Goal: Task Accomplishment & Management: Manage account settings

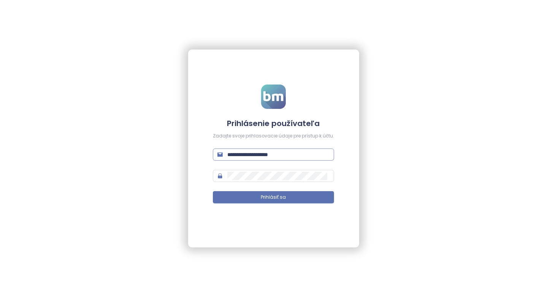
click at [301, 152] on input "**********" at bounding box center [278, 154] width 102 height 8
type input "**********"
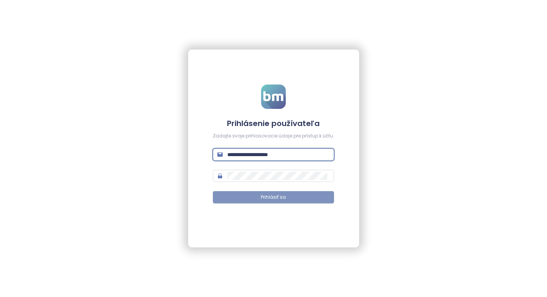
click at [290, 199] on button "Prihlásiť sa" at bounding box center [273, 197] width 121 height 12
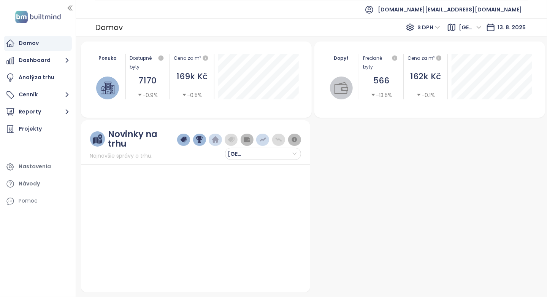
click at [105, 54] on div "Ponuka" at bounding box center [108, 58] width 28 height 9
click at [104, 60] on div "Ponuka Dostupné byty 7170 -0.9% Cena za m² 169k Kč -0.5%" at bounding box center [196, 79] width 231 height 76
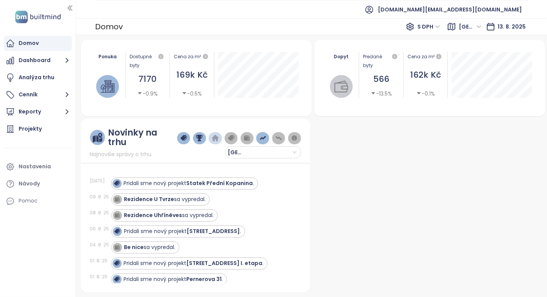
drag, startPoint x: 104, startPoint y: 60, endPoint x: 95, endPoint y: 62, distance: 8.9
click at [95, 62] on div "Ponuka" at bounding box center [107, 75] width 35 height 46
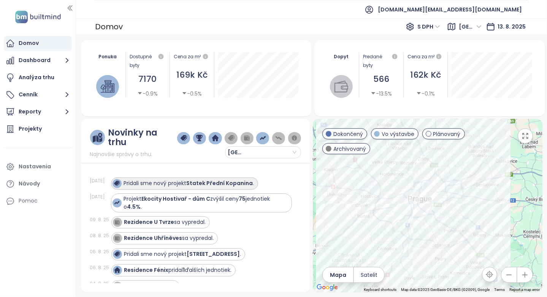
click at [159, 179] on div "Pridali sme nový projekt Statek Přední Kopanina ." at bounding box center [189, 183] width 130 height 8
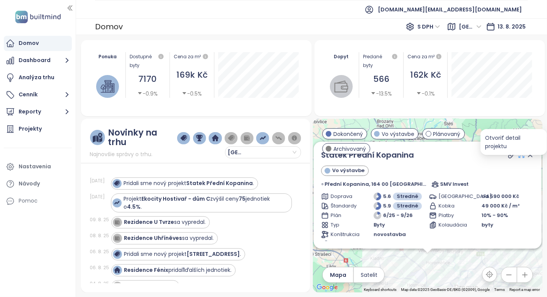
click at [518, 154] on icon at bounding box center [522, 155] width 8 height 8
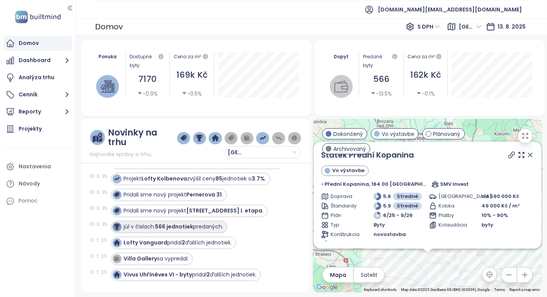
scroll to position [190, 0]
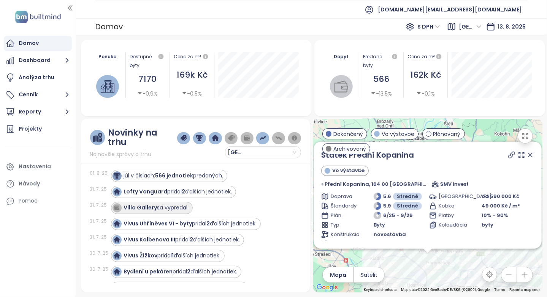
click at [190, 201] on div "Villa Gallery sa vypredal." at bounding box center [152, 207] width 82 height 12
click at [137, 203] on strong "Villa Gallery" at bounding box center [140, 207] width 33 height 8
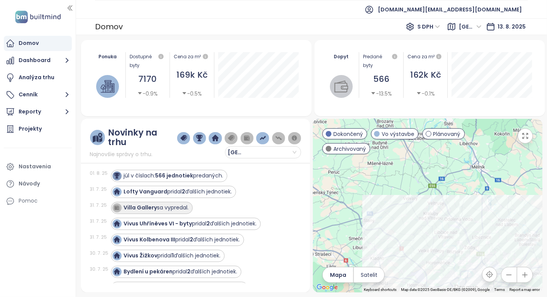
click at [137, 203] on strong "Villa Gallery" at bounding box center [140, 207] width 33 height 8
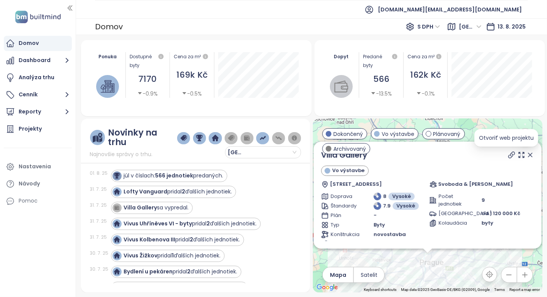
click at [508, 156] on icon at bounding box center [512, 155] width 8 height 8
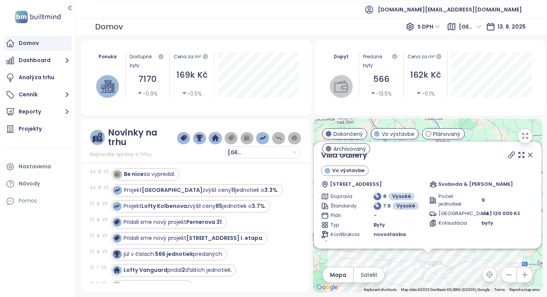
scroll to position [0, 0]
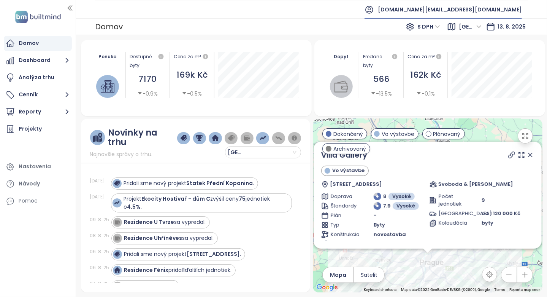
click at [471, 12] on span "[DOMAIN_NAME][EMAIL_ADDRESS][DOMAIN_NAME]" at bounding box center [450, 9] width 144 height 18
click at [467, 25] on li "Odhlásiť sa" at bounding box center [483, 30] width 73 height 15
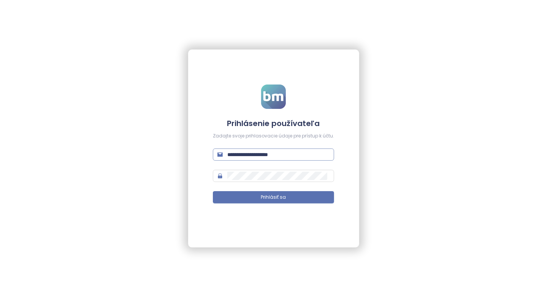
click at [290, 157] on input "**********" at bounding box center [278, 154] width 102 height 8
type input "**********"
click at [279, 195] on span "Prihlásiť sa" at bounding box center [273, 196] width 25 height 7
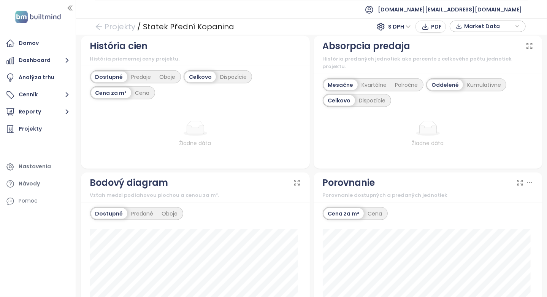
scroll to position [418, 0]
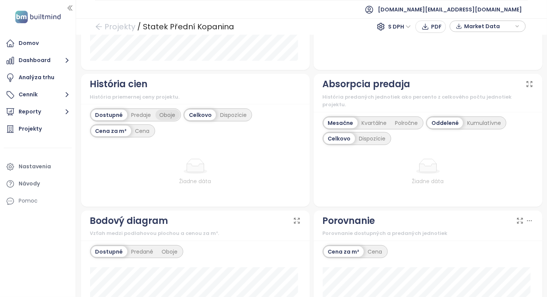
click at [162, 113] on div "Oboje" at bounding box center [167, 114] width 24 height 11
click at [143, 112] on div "Predaje" at bounding box center [139, 114] width 28 height 11
click at [111, 111] on div "Dostupné" at bounding box center [108, 114] width 34 height 11
click at [211, 111] on div "Celkovo" at bounding box center [200, 114] width 31 height 11
click at [220, 111] on div "Dispozície" at bounding box center [233, 114] width 35 height 11
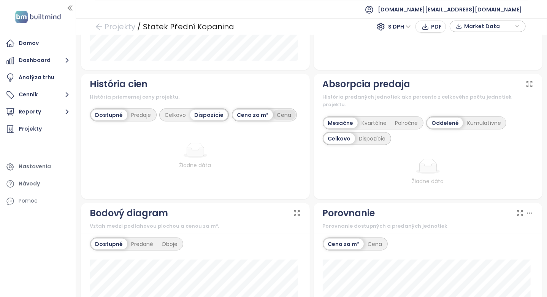
click at [276, 113] on div "Cena" at bounding box center [284, 114] width 23 height 11
click at [254, 117] on div "Cena za m²" at bounding box center [253, 114] width 40 height 11
click at [179, 109] on div "Celkovo" at bounding box center [175, 114] width 30 height 11
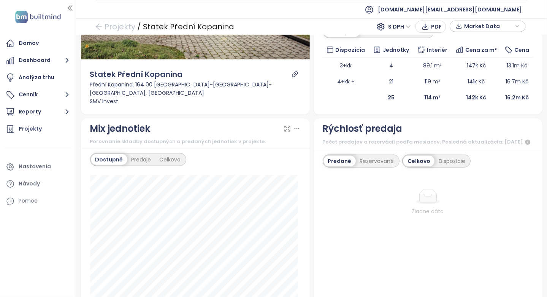
scroll to position [0, 0]
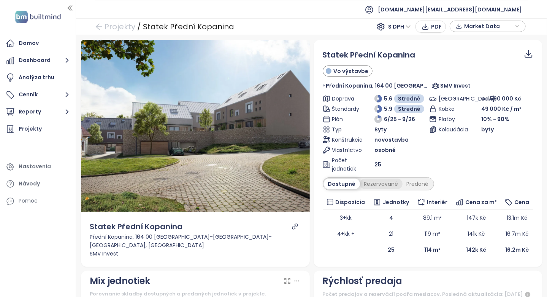
click at [365, 180] on div "Rezervované" at bounding box center [381, 183] width 43 height 11
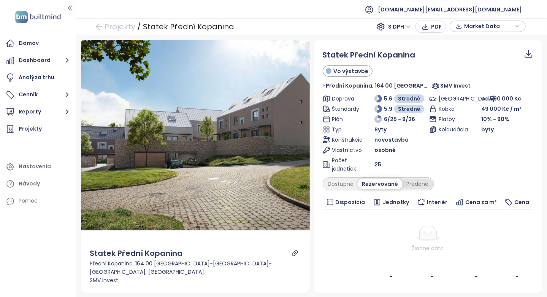
click at [404, 184] on div "Predané" at bounding box center [418, 183] width 30 height 11
click at [358, 179] on div "Rezervované" at bounding box center [379, 183] width 43 height 11
click at [324, 183] on div "Dostupné" at bounding box center [341, 183] width 34 height 11
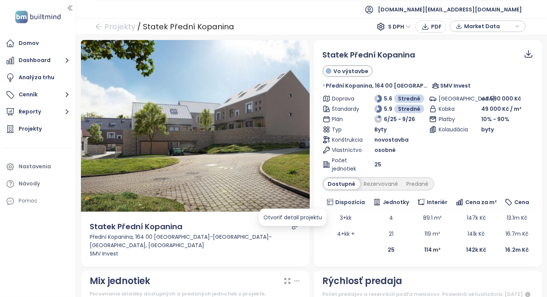
click at [292, 230] on icon "link" at bounding box center [295, 226] width 7 height 7
